Goal: Information Seeking & Learning: Learn about a topic

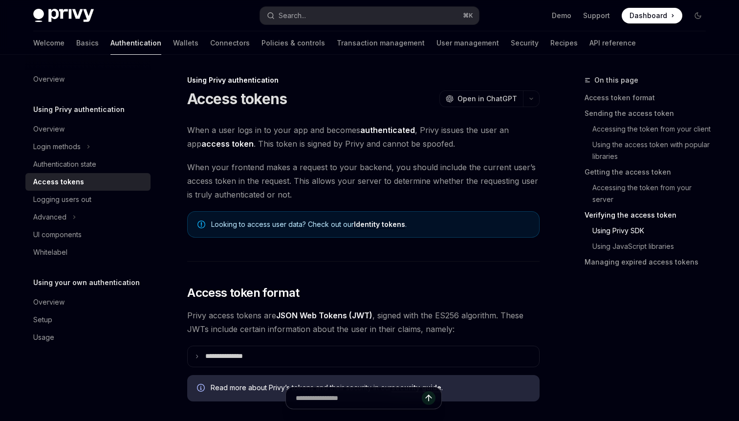
scroll to position [1695, 0]
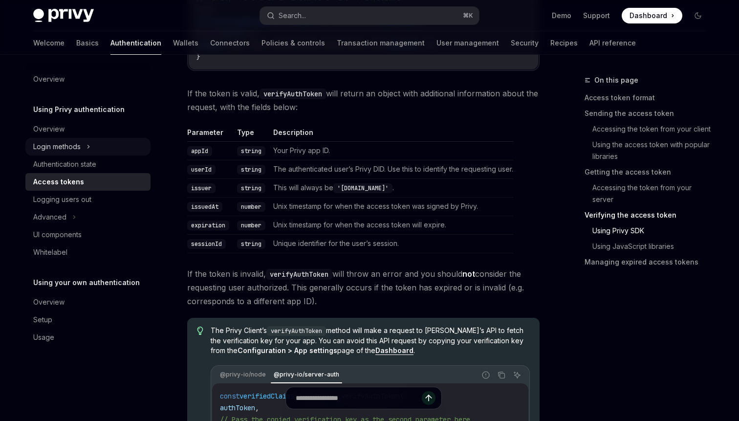
click at [67, 151] on div "Login methods" at bounding box center [56, 147] width 47 height 12
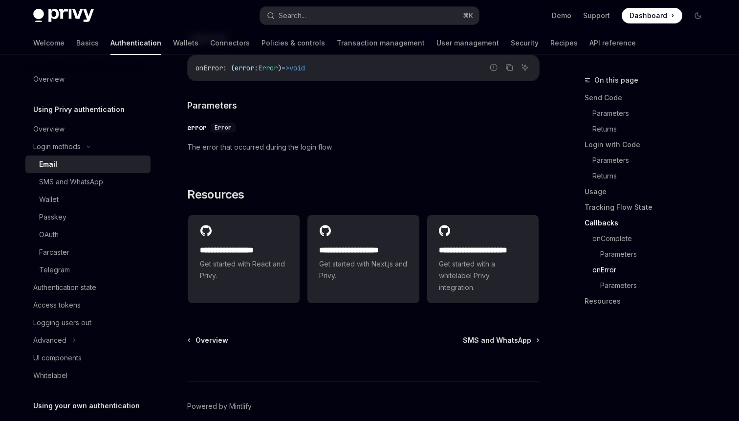
scroll to position [2025, 0]
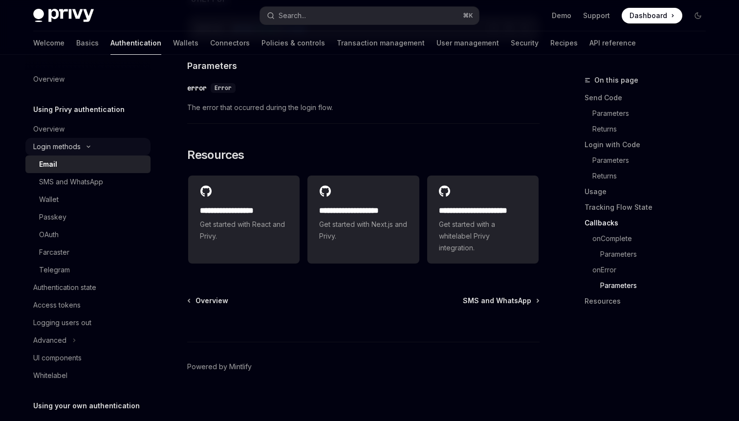
click at [89, 146] on icon at bounding box center [89, 147] width 12 height 4
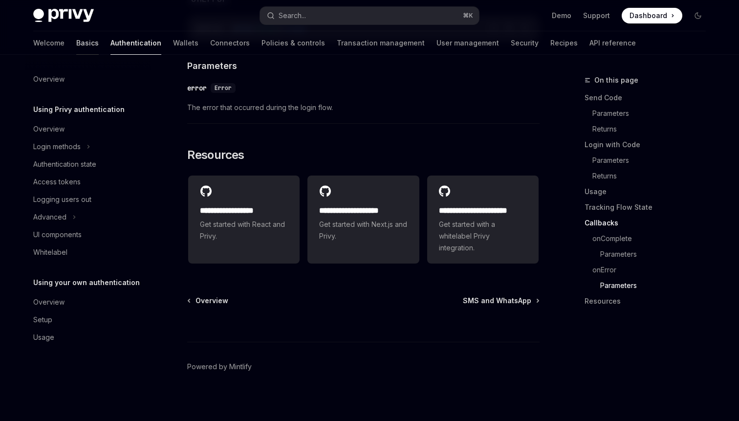
click at [76, 43] on link "Basics" at bounding box center [87, 42] width 22 height 23
type textarea "*"
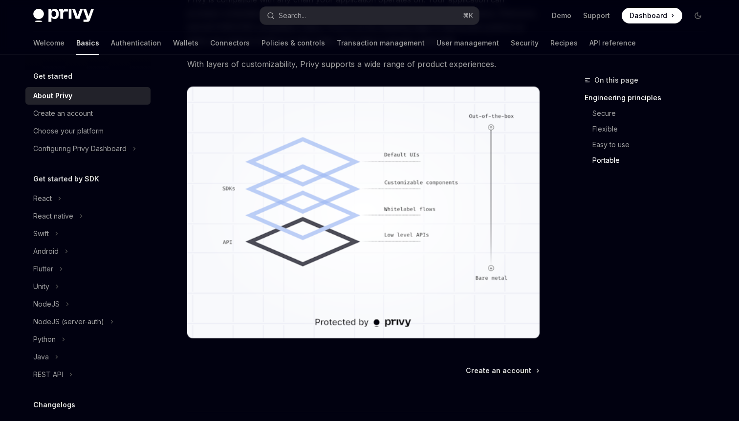
scroll to position [870, 0]
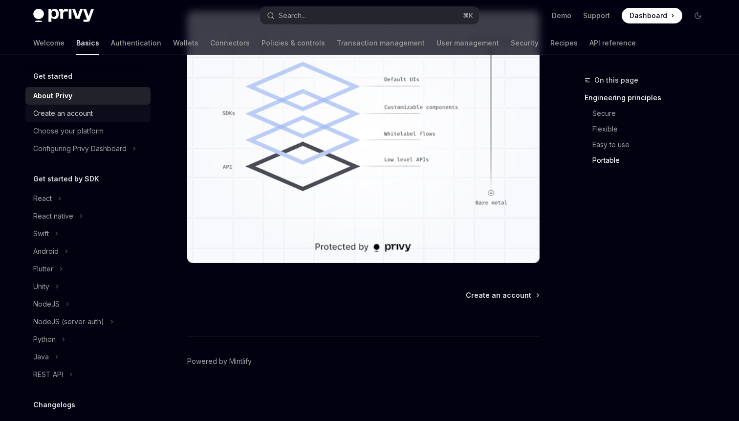
click at [53, 118] on div "Create an account" at bounding box center [63, 113] width 60 height 12
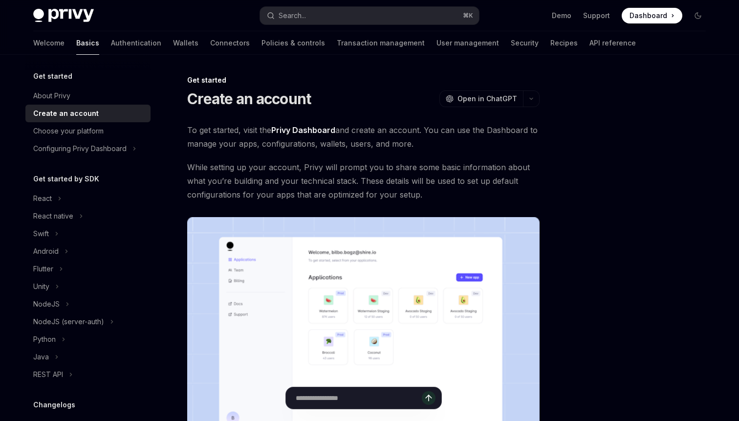
click at [68, 135] on div "Choose your platform" at bounding box center [68, 131] width 70 height 12
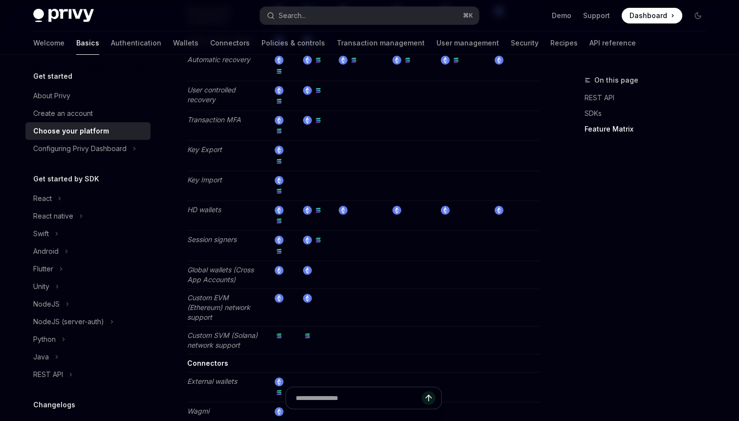
scroll to position [1876, 0]
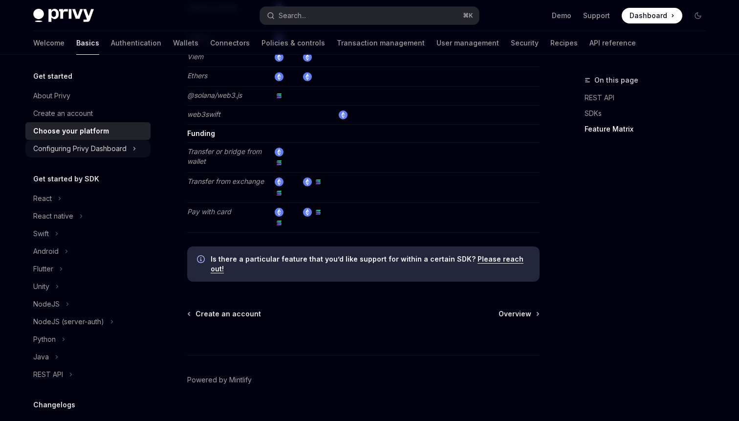
click at [86, 144] on div "Configuring Privy Dashboard" at bounding box center [79, 149] width 93 height 12
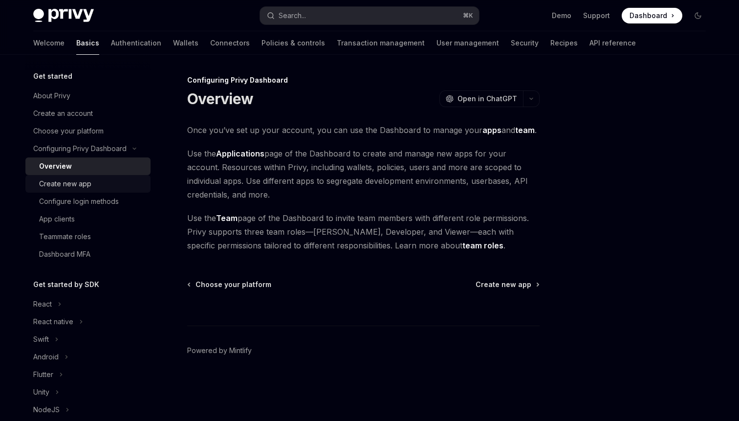
click at [70, 185] on div "Create new app" at bounding box center [65, 184] width 52 height 12
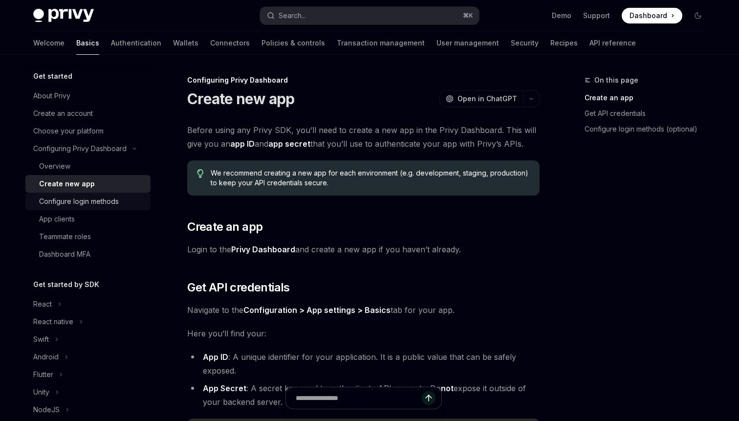
click at [76, 195] on link "Configure login methods" at bounding box center [87, 202] width 125 height 18
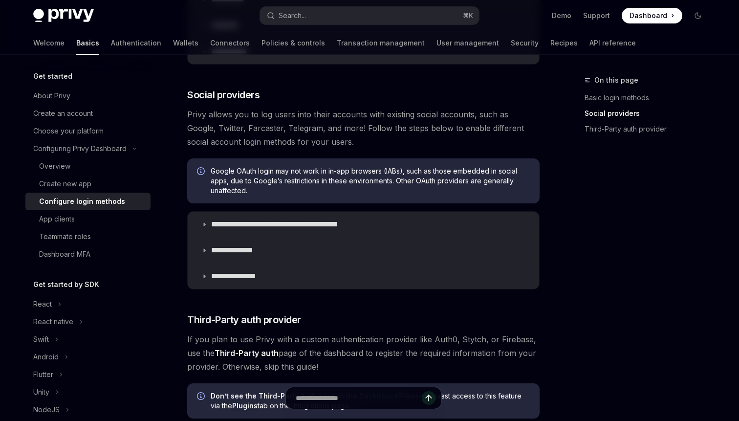
scroll to position [308, 0]
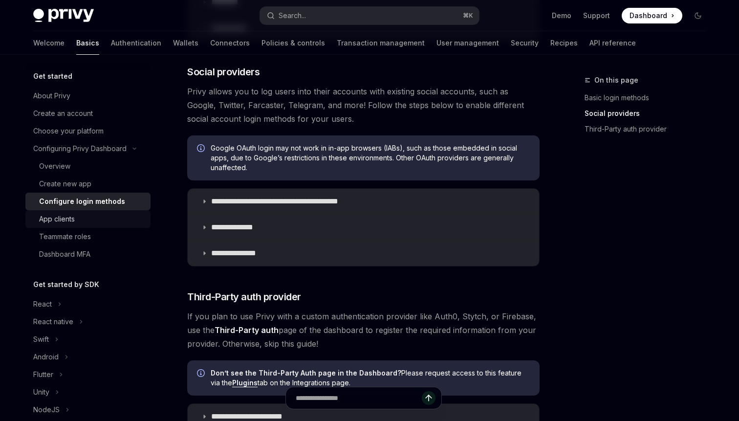
click at [68, 216] on div "App clients" at bounding box center [57, 219] width 36 height 12
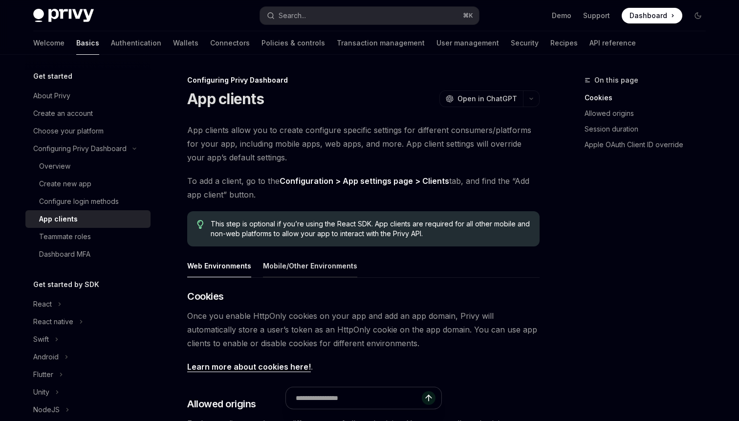
scroll to position [386, 0]
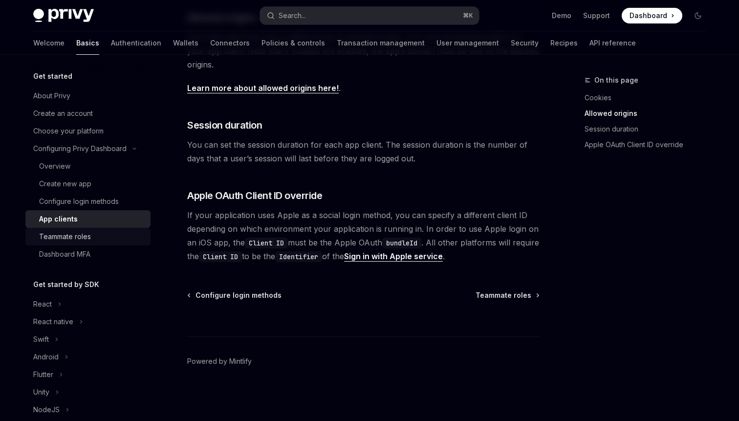
click at [53, 234] on div "Teammate roles" at bounding box center [65, 237] width 52 height 12
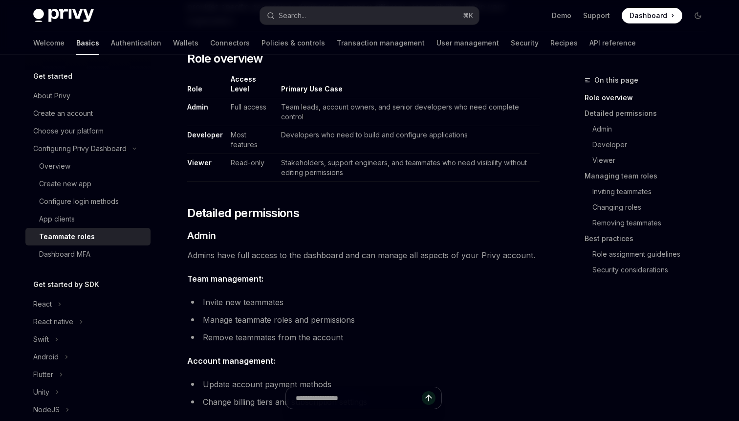
scroll to position [549, 0]
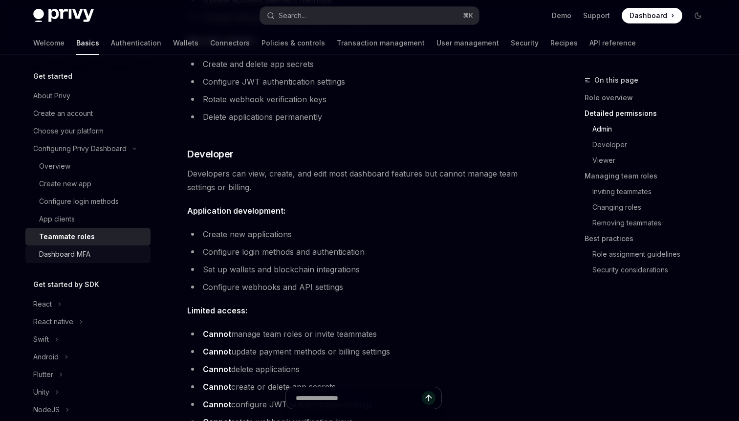
click at [61, 256] on div "Dashboard MFA" at bounding box center [64, 254] width 51 height 12
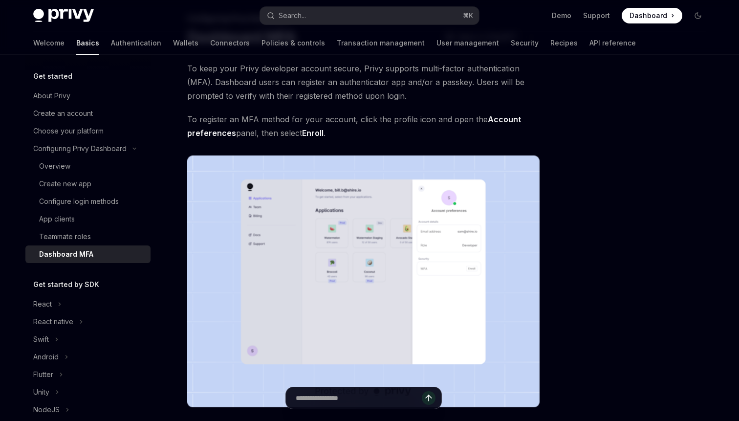
scroll to position [68, 0]
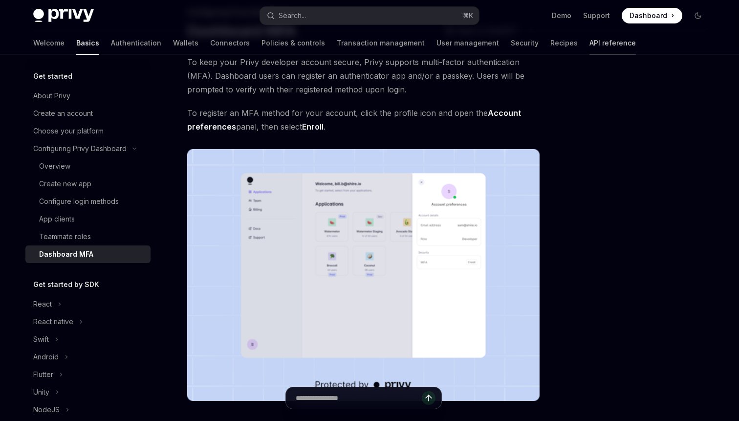
click at [589, 48] on link "API reference" at bounding box center [612, 42] width 46 height 23
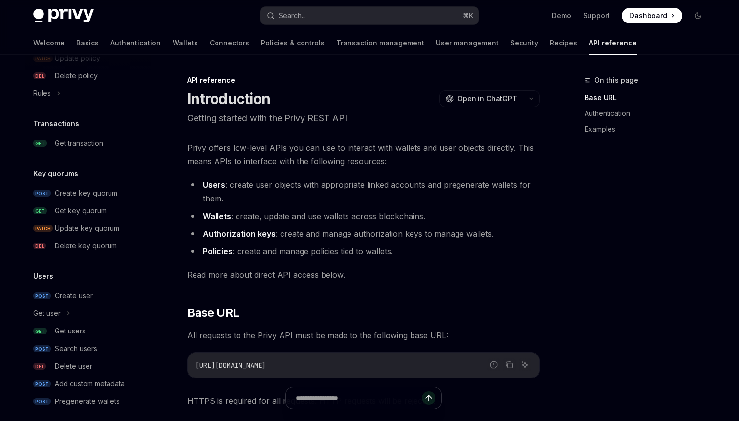
scroll to position [606, 0]
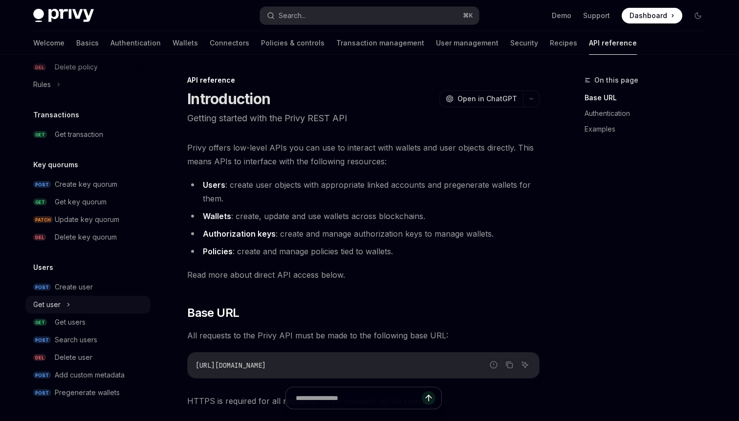
click at [66, 306] on button "Get user" at bounding box center [87, 305] width 125 height 18
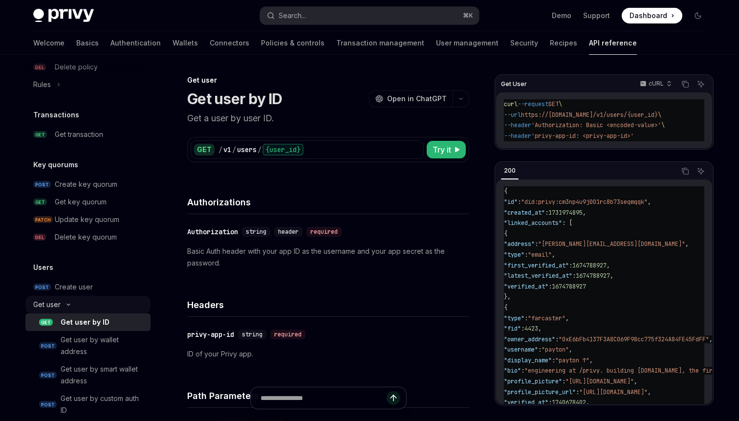
click at [66, 306] on button "Get user" at bounding box center [87, 305] width 125 height 18
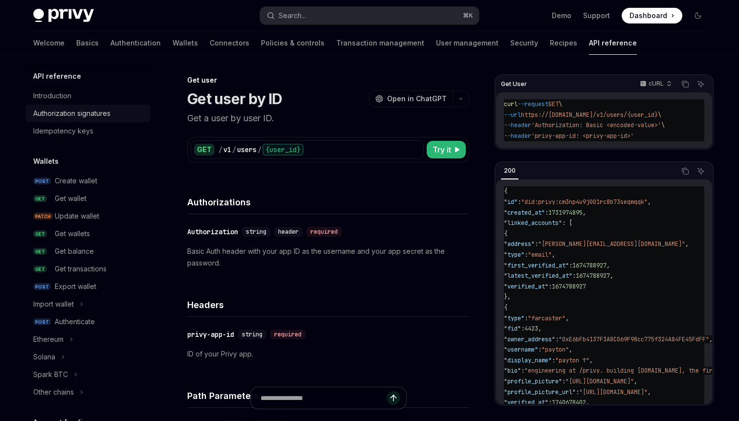
click at [71, 107] on div "Authorization signatures" at bounding box center [71, 113] width 77 height 12
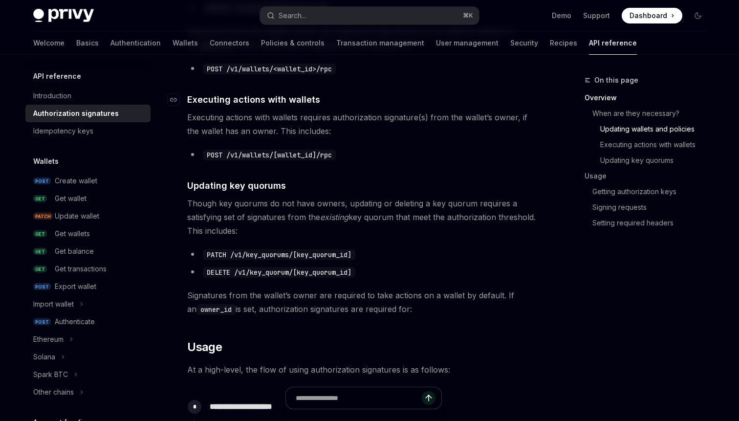
scroll to position [549, 0]
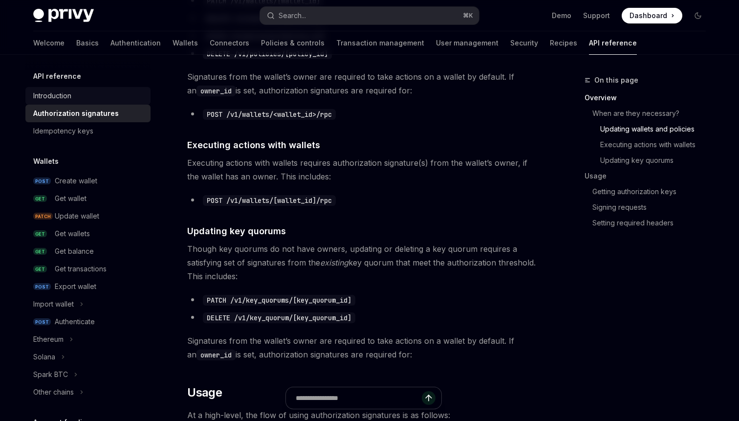
click at [70, 91] on div "Introduction" at bounding box center [52, 96] width 38 height 12
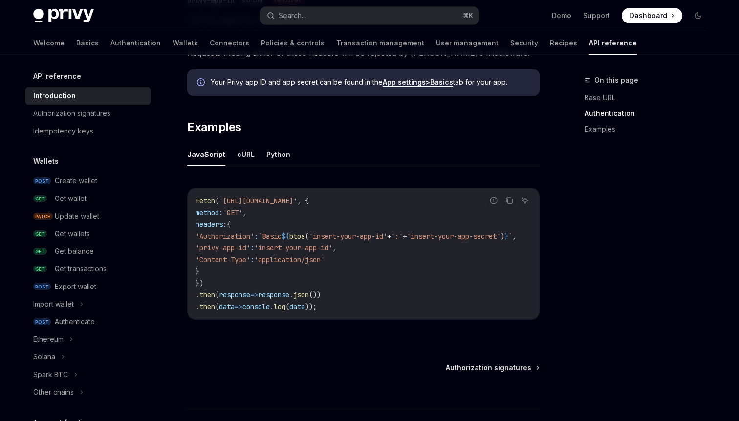
scroll to position [559, 0]
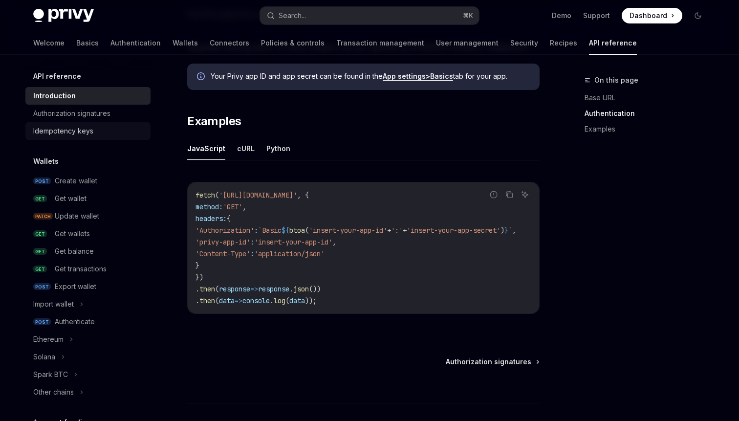
click at [43, 130] on div "Idempotency keys" at bounding box center [63, 131] width 60 height 12
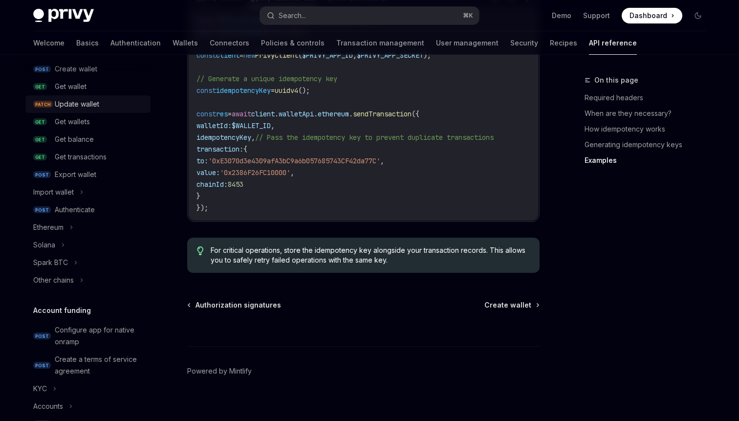
scroll to position [118, 0]
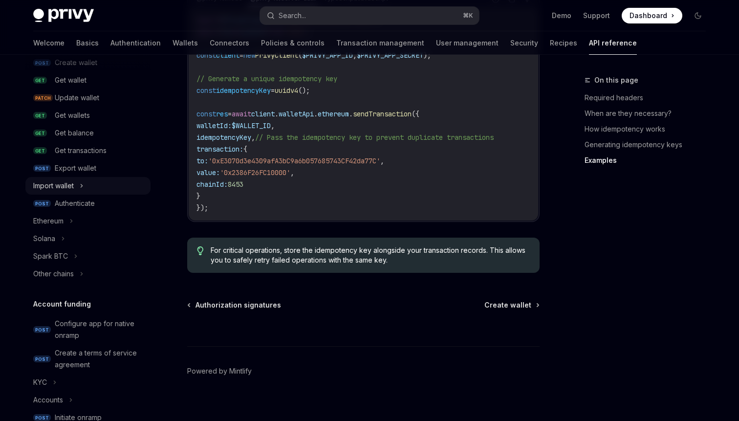
click at [83, 189] on icon at bounding box center [82, 186] width 4 height 12
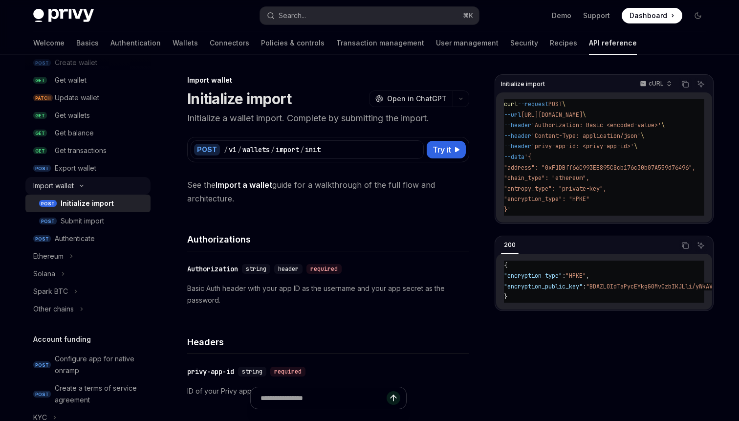
click at [83, 189] on button "Import wallet" at bounding box center [87, 186] width 125 height 18
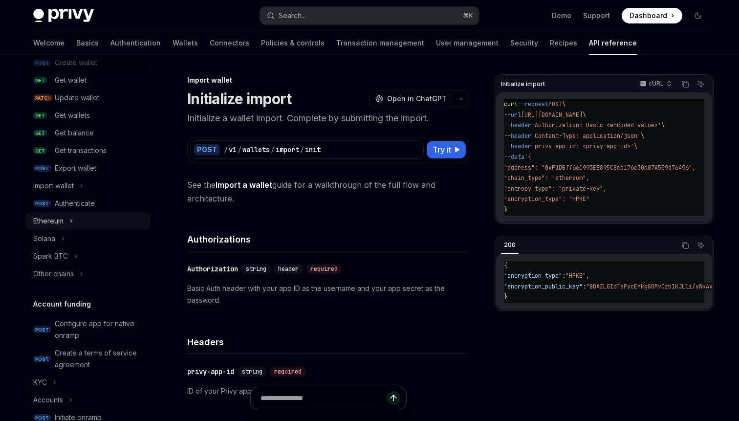
click at [71, 217] on icon at bounding box center [71, 221] width 4 height 12
type textarea "*"
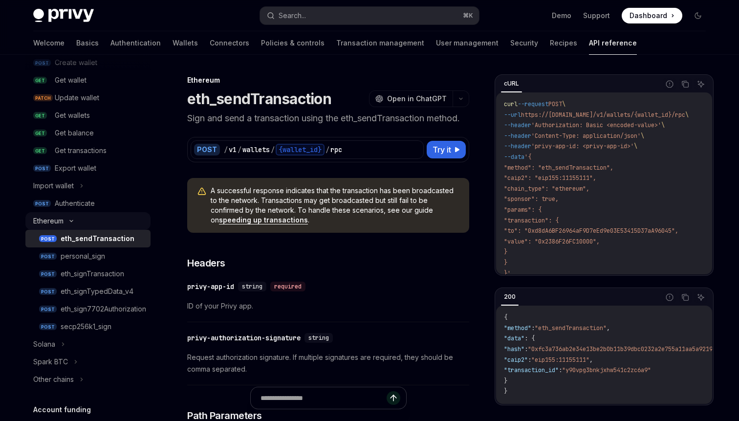
click at [71, 217] on button "Ethereum" at bounding box center [87, 221] width 125 height 18
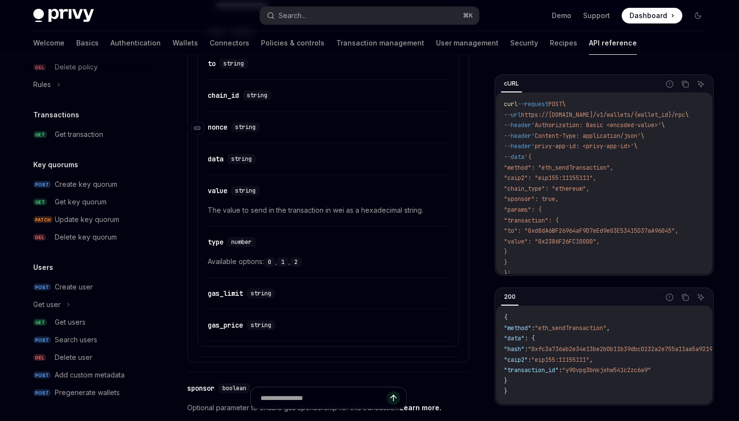
scroll to position [1175, 0]
